Goal: Task Accomplishment & Management: Use online tool/utility

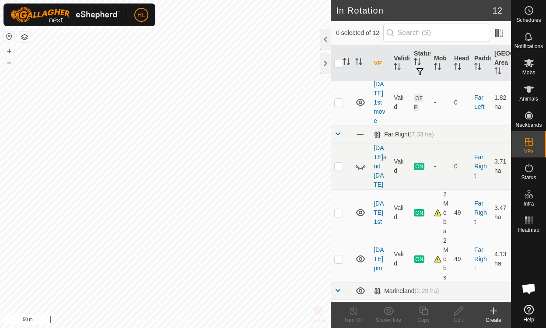
scroll to position [158, 0]
click at [361, 161] on icon at bounding box center [360, 166] width 11 height 11
click at [361, 162] on icon at bounding box center [360, 165] width 9 height 7
click at [360, 161] on icon at bounding box center [360, 166] width 11 height 11
click at [361, 161] on icon at bounding box center [360, 166] width 11 height 11
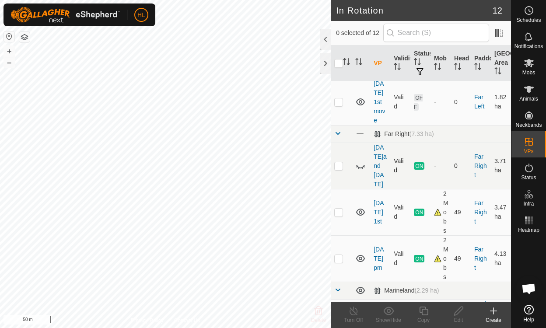
click at [492, 310] on icon at bounding box center [493, 311] width 11 height 11
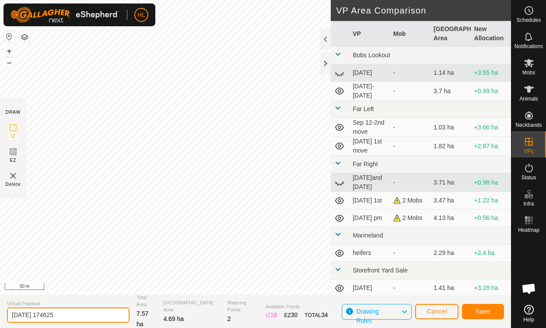
click at [72, 312] on input "[DATE] 174625" at bounding box center [68, 315] width 123 height 15
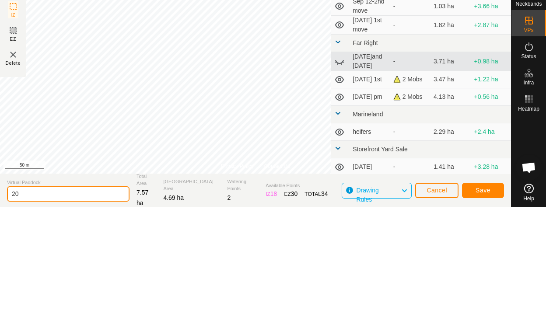
type input "2"
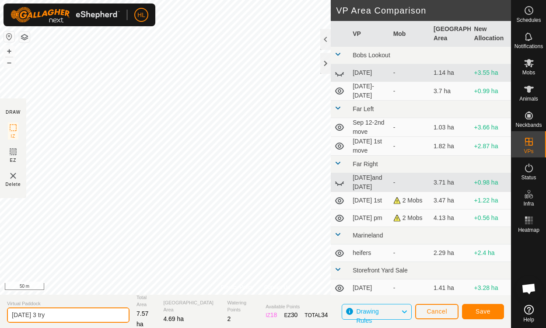
type input "[DATE] 3 try"
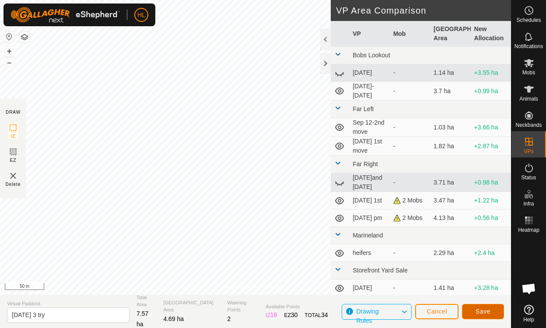
click at [477, 309] on span "Save" at bounding box center [483, 311] width 15 height 7
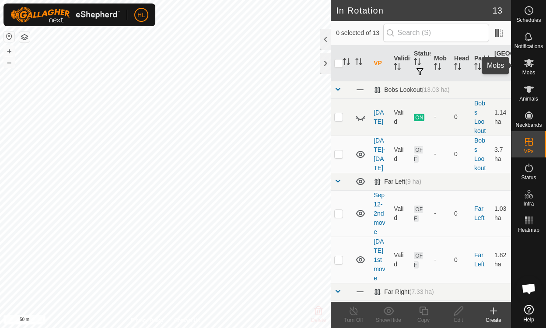
click at [527, 70] on span "Mobs" at bounding box center [529, 72] width 13 height 5
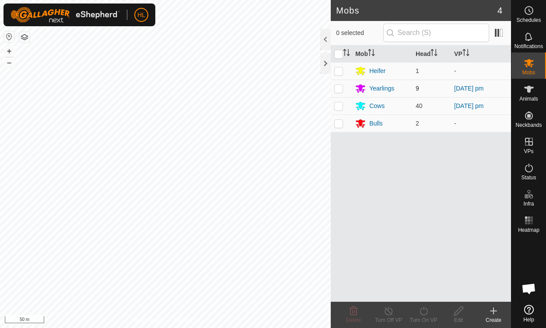
click at [337, 88] on p-checkbox at bounding box center [338, 88] width 9 height 7
checkbox input "true"
click at [339, 105] on p-checkbox at bounding box center [338, 105] width 9 height 7
checkbox input "true"
click at [424, 313] on icon at bounding box center [423, 311] width 11 height 11
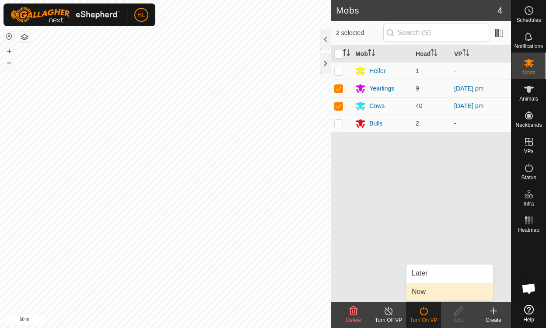
click at [423, 289] on link "Now" at bounding box center [450, 292] width 87 height 18
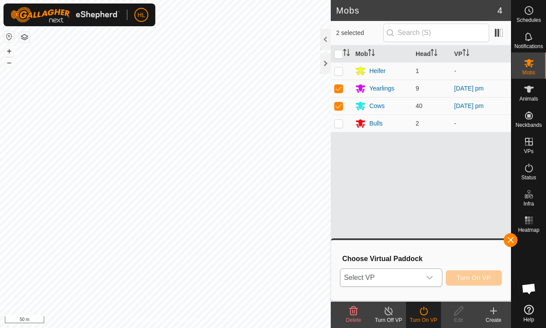
click at [431, 276] on icon "dropdown trigger" at bounding box center [429, 277] width 7 height 7
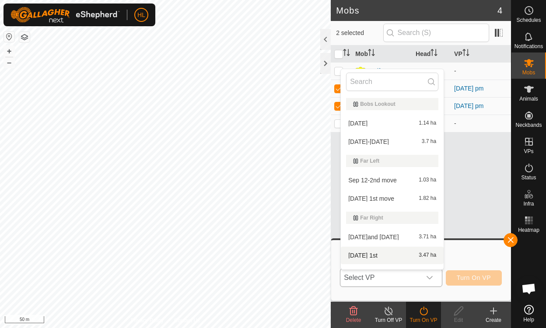
scroll to position [13, 0]
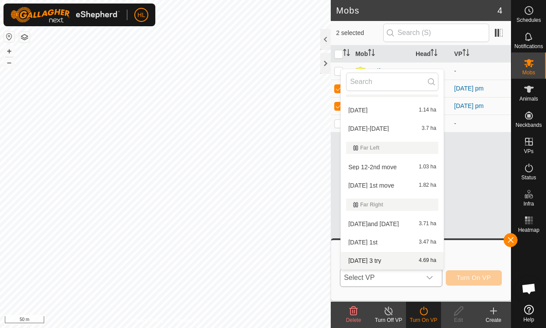
click at [378, 260] on li "[DATE] 3 try 4.69 ha" at bounding box center [392, 261] width 103 height 18
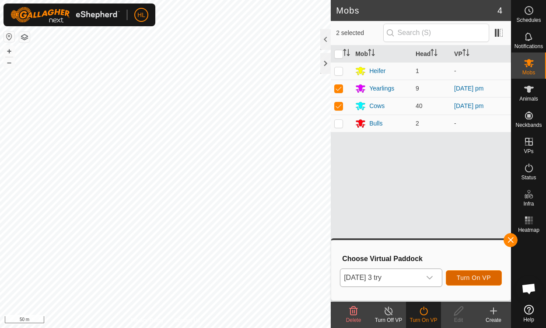
click at [478, 277] on span "Turn On VP" at bounding box center [474, 277] width 34 height 7
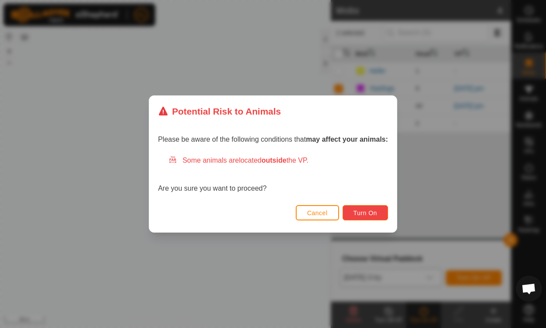
click at [371, 212] on span "Turn On" at bounding box center [366, 213] width 24 height 7
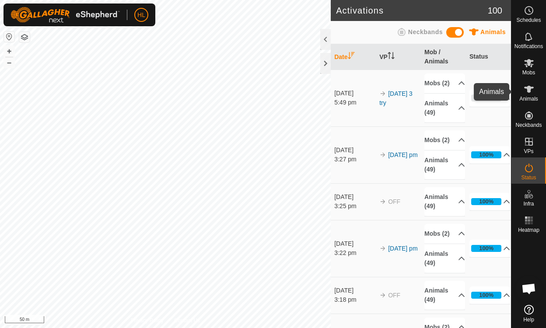
click at [526, 91] on icon at bounding box center [529, 89] width 11 height 11
